Goal: Information Seeking & Learning: Understand process/instructions

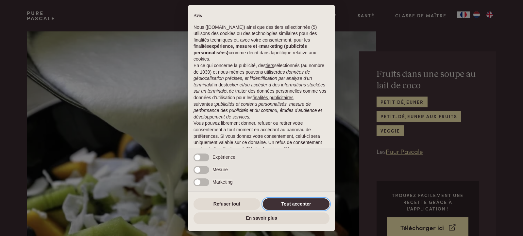
click at [299, 204] on button "Tout accepter" at bounding box center [296, 204] width 67 height 12
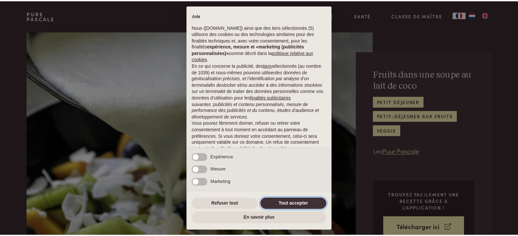
scroll to position [33, 0]
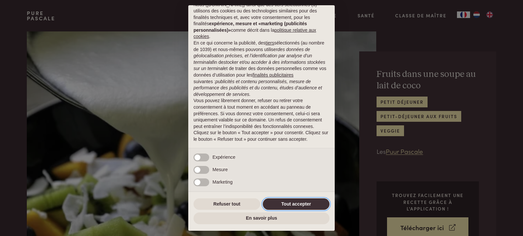
click at [299, 203] on button "Tout accepter" at bounding box center [296, 204] width 67 height 12
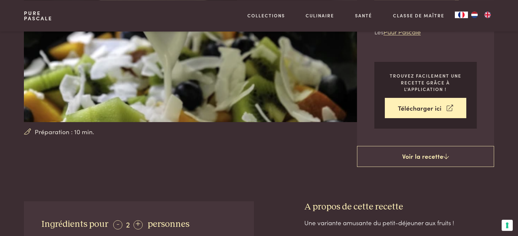
scroll to position [111, 0]
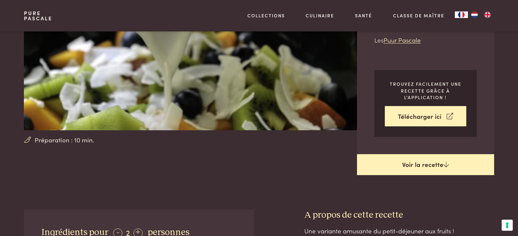
click at [420, 162] on link "Voir la recette" at bounding box center [425, 164] width 137 height 21
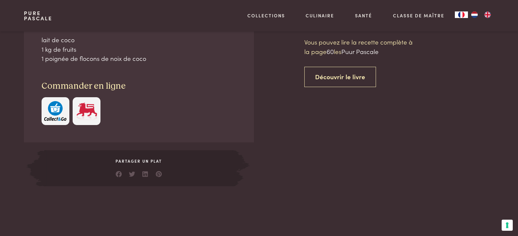
scroll to position [320, 0]
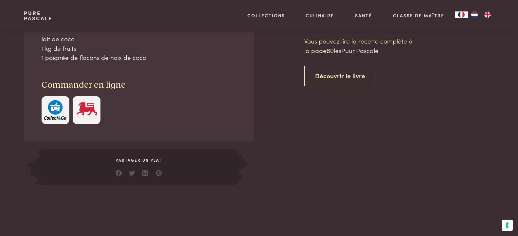
scroll to position [209, 0]
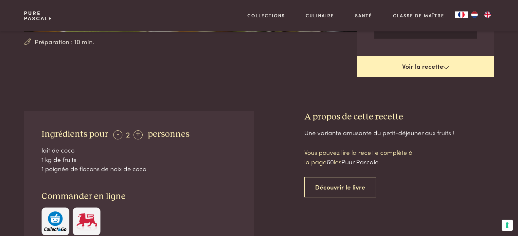
click at [428, 69] on link "Voir la recette" at bounding box center [425, 66] width 137 height 21
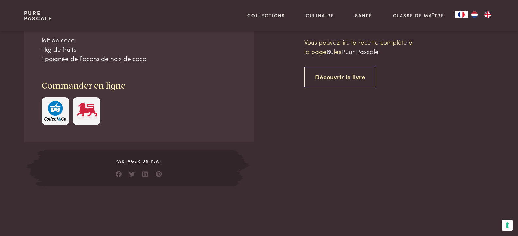
scroll to position [320, 0]
